Goal: Find specific page/section

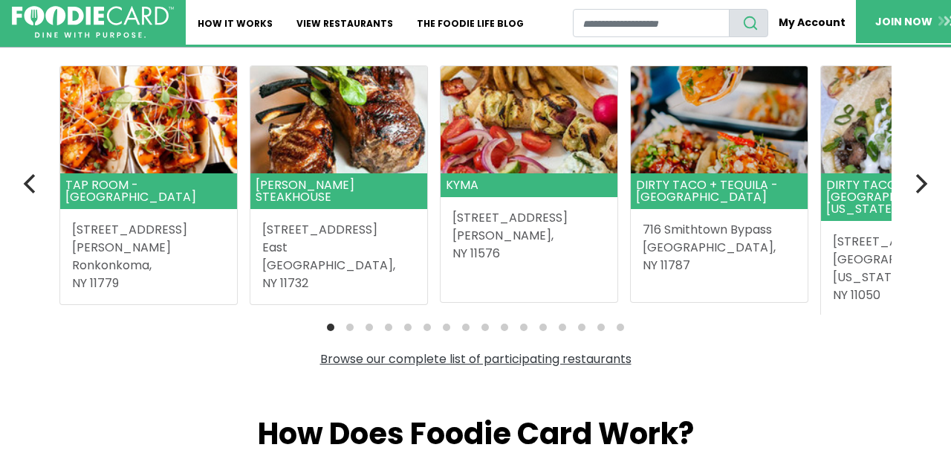
scroll to position [448, 0]
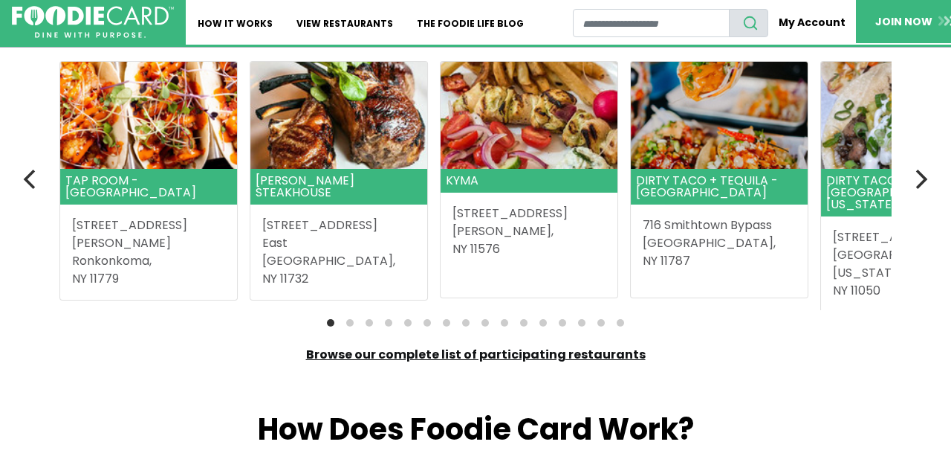
click at [500, 354] on link "Browse our complete list of participating restaurants" at bounding box center [476, 354] width 340 height 17
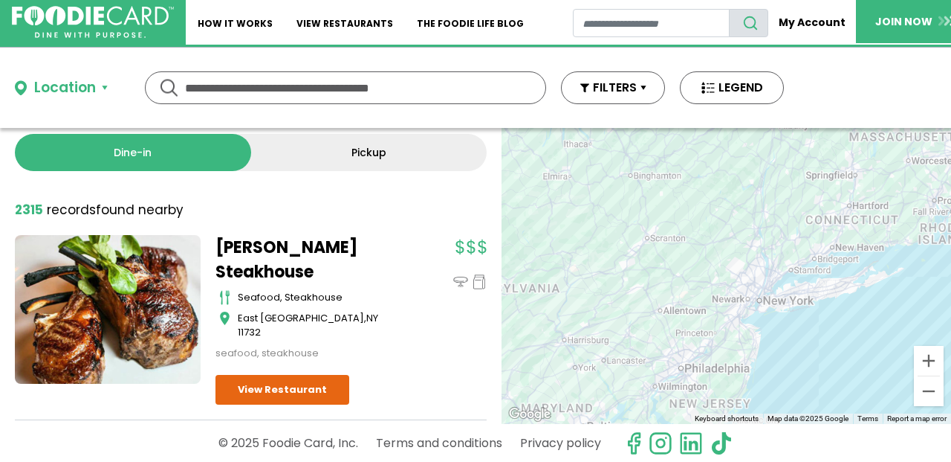
scroll to position [16, 0]
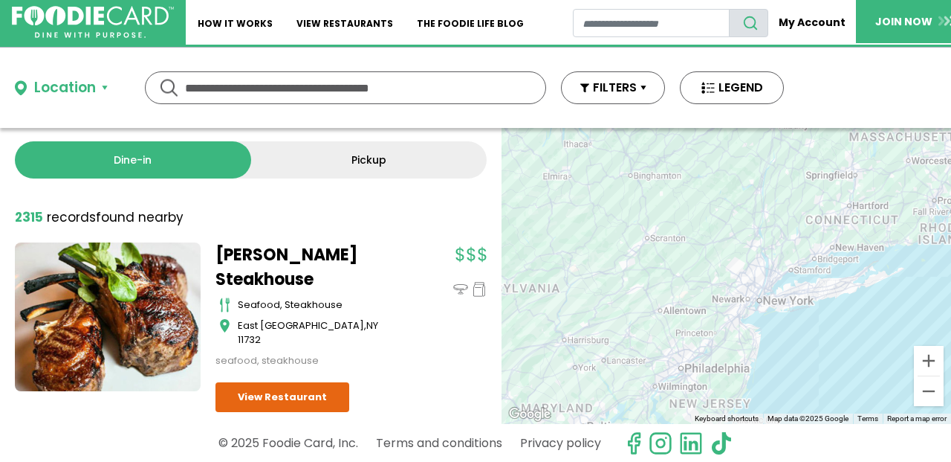
click at [439, 84] on input "text" at bounding box center [345, 87] width 321 height 31
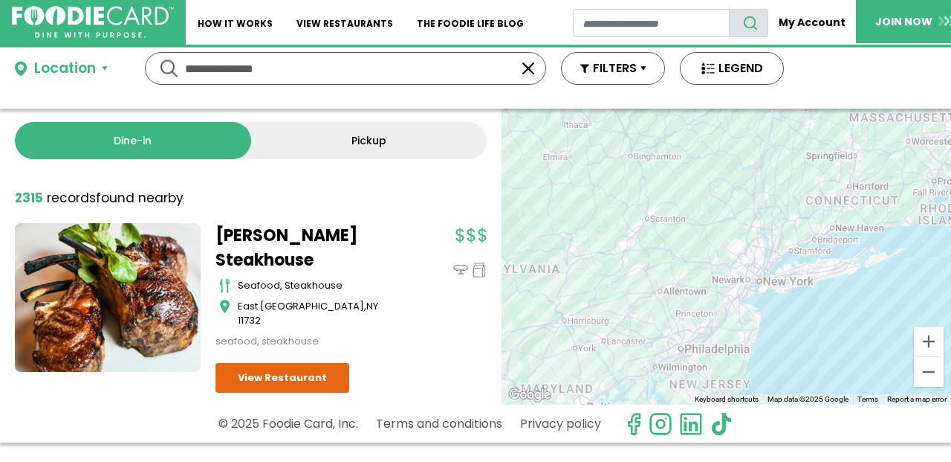
scroll to position [0, 0]
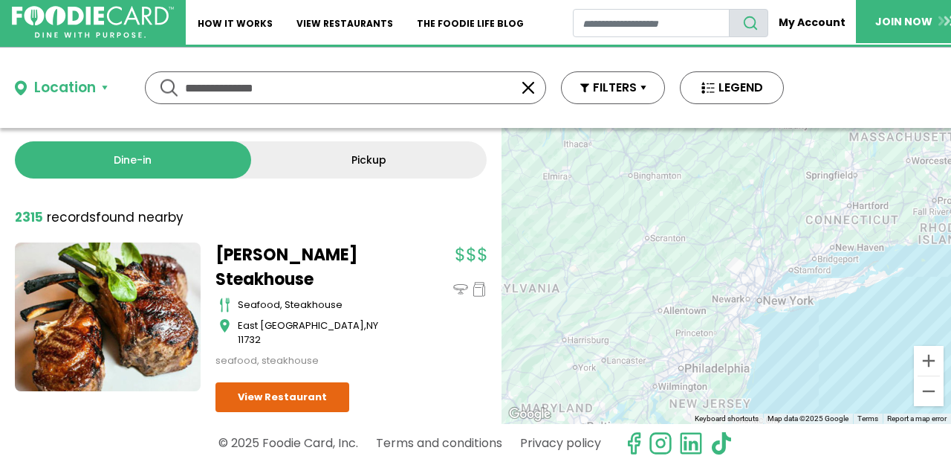
type input "**********"
click at [88, 84] on div "Location" at bounding box center [65, 88] width 62 height 22
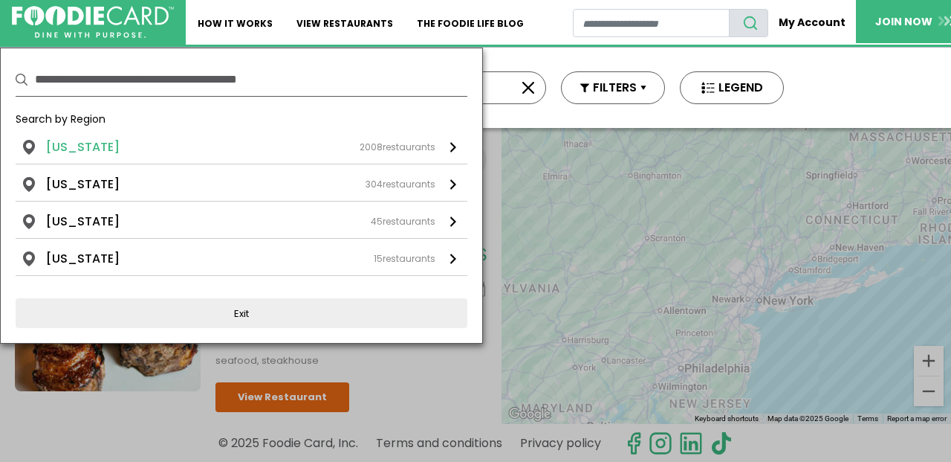
click at [77, 150] on li "New York" at bounding box center [83, 147] width 74 height 18
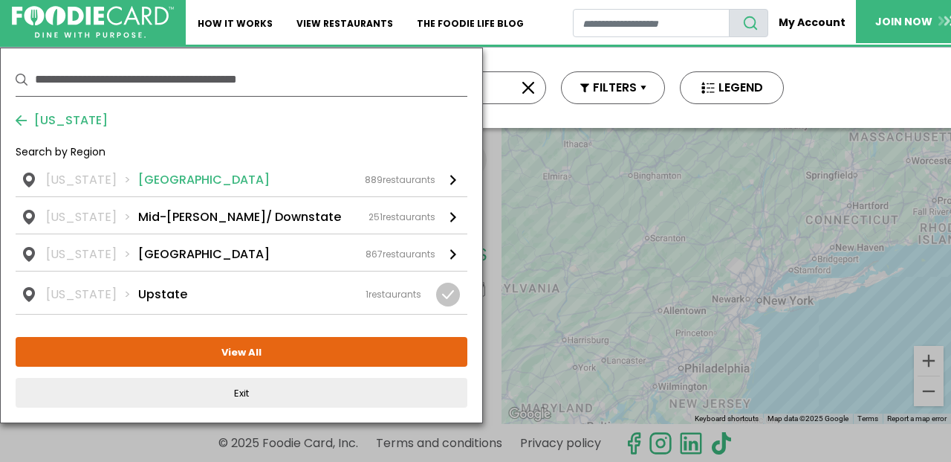
click at [138, 178] on li "Long Island" at bounding box center [204, 180] width 132 height 18
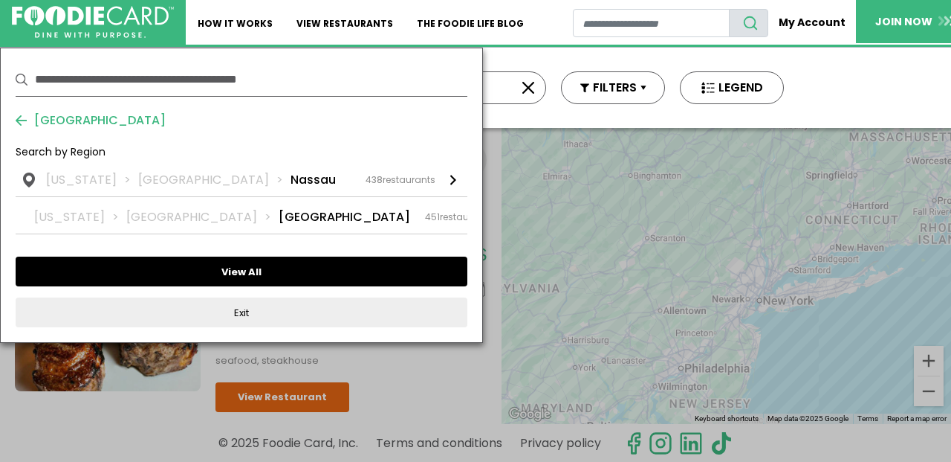
click at [245, 271] on button "View All" at bounding box center [242, 271] width 452 height 30
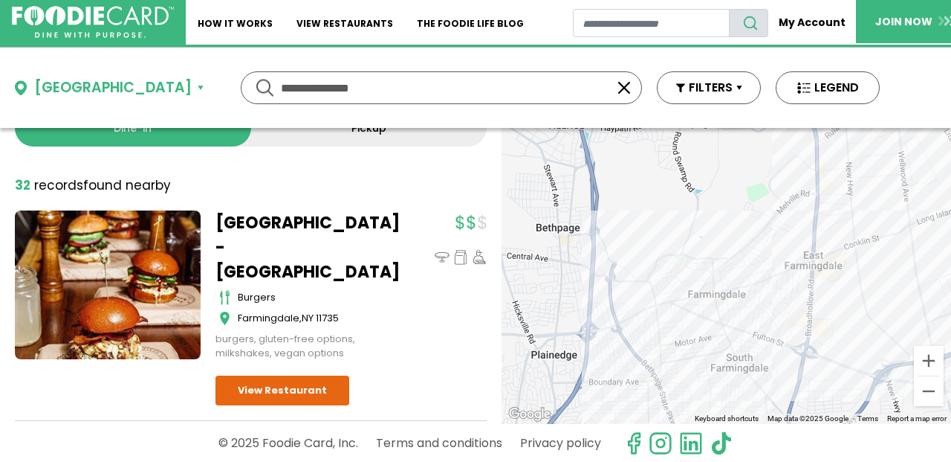
scroll to position [51, 0]
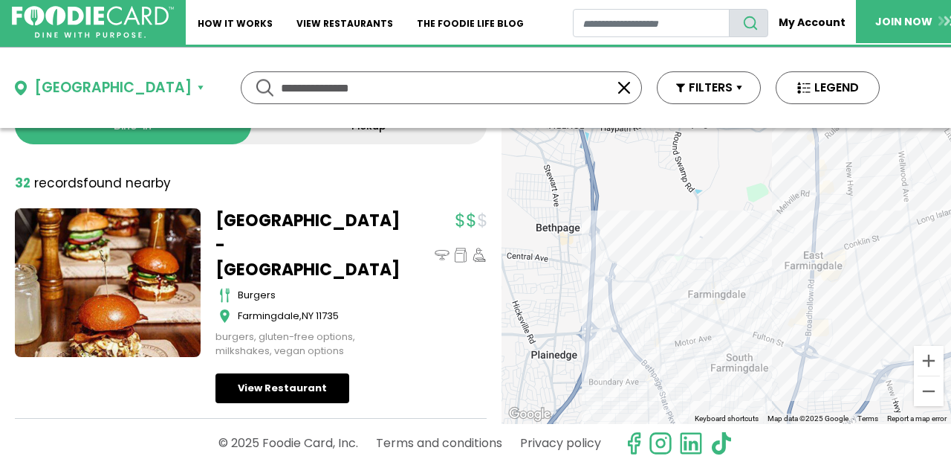
click at [315, 373] on link "View Restaurant" at bounding box center [283, 388] width 134 height 30
